Goal: Use online tool/utility: Utilize a website feature to perform a specific function

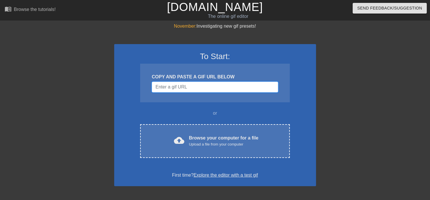
paste input "[URL][DOMAIN_NAME][PERSON_NAME][PERSON_NAME]"
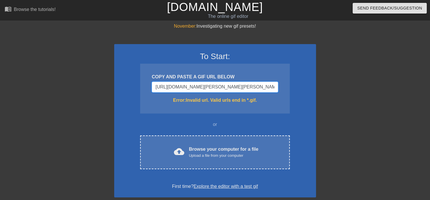
scroll to position [0, 51]
drag, startPoint x: 226, startPoint y: 89, endPoint x: 375, endPoint y: 80, distance: 149.6
click at [278, 82] on input "[URL][DOMAIN_NAME][PERSON_NAME][PERSON_NAME]" at bounding box center [215, 87] width 126 height 11
drag, startPoint x: 276, startPoint y: 88, endPoint x: -2, endPoint y: 71, distance: 278.4
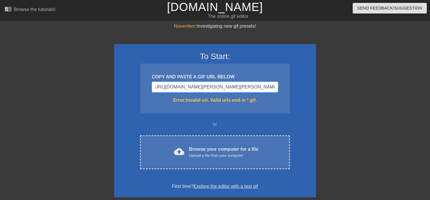
click at [0, 71] on html "menu_book Browse the tutorials! [DOMAIN_NAME] The online gif editor Send Feedba…" at bounding box center [215, 159] width 430 height 319
type input "h"
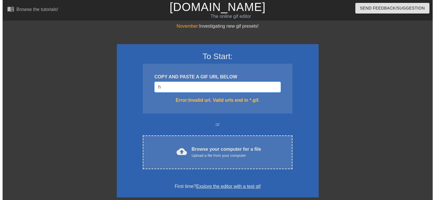
scroll to position [0, 0]
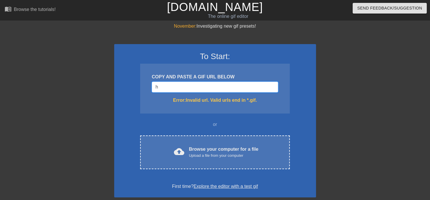
paste input "Username"
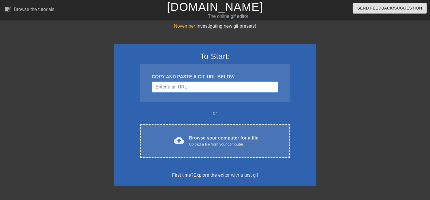
paste input "Username"
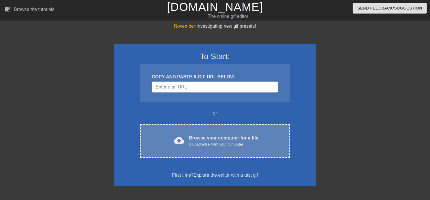
click at [143, 131] on div "cloud_upload Browse your computer for a file Upload a file from your computer C…" at bounding box center [214, 141] width 149 height 34
click at [219, 145] on div "Upload a file from your computer" at bounding box center [223, 145] width 69 height 6
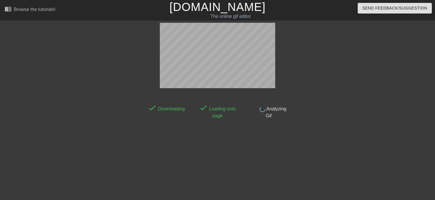
click at [279, 111] on div "done Analyzing Gif" at bounding box center [268, 111] width 51 height 18
